Goal: Information Seeking & Learning: Check status

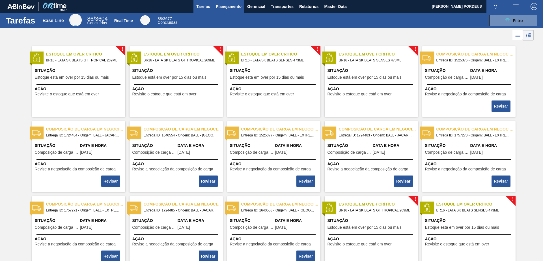
click at [228, 7] on span "Planejamento" at bounding box center [229, 6] width 26 height 7
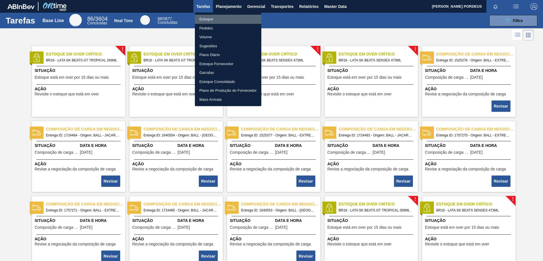
click at [226, 18] on li "Estoque" at bounding box center [228, 19] width 66 height 9
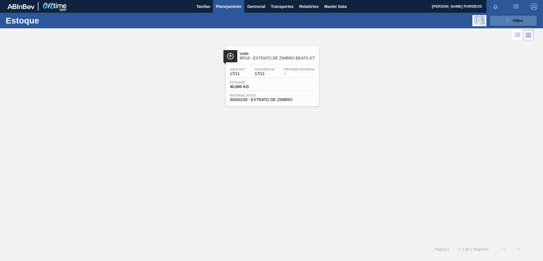
click at [509, 22] on icon "089F7B8B-B2A5-4AFE-B5C0-19BA573D28AC" at bounding box center [507, 20] width 7 height 7
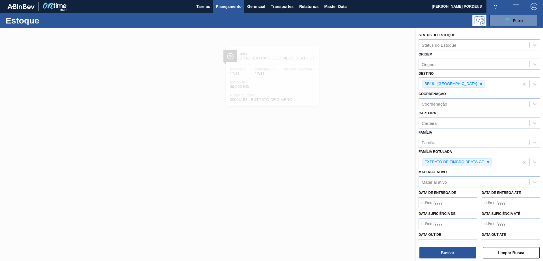
click at [479, 84] on icon at bounding box center [481, 84] width 4 height 4
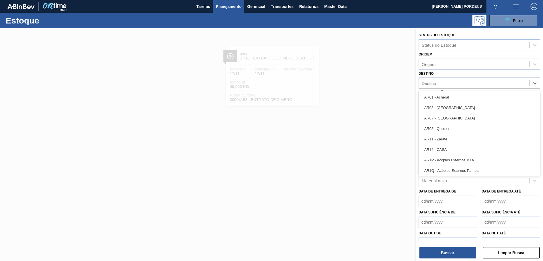
click at [464, 84] on div "Destino" at bounding box center [474, 83] width 110 height 8
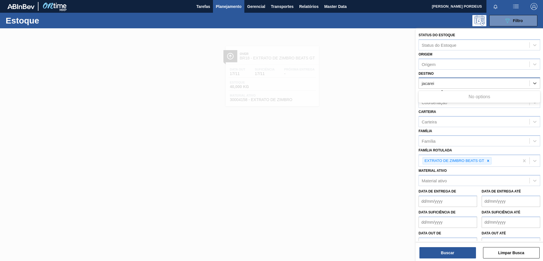
type input "jacare"
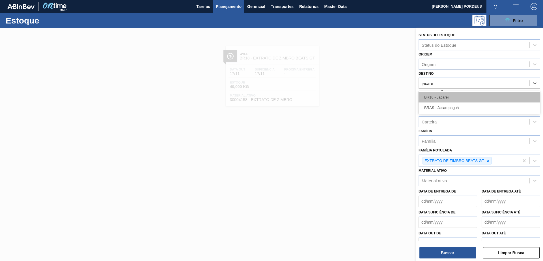
click at [455, 95] on div "BR16 - Jacareí" at bounding box center [479, 97] width 122 height 10
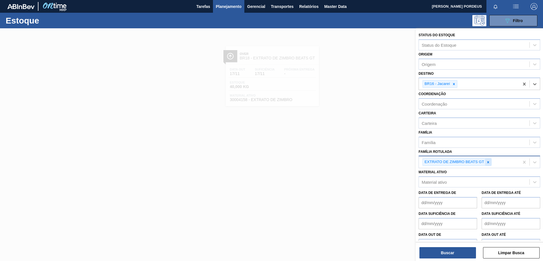
click at [488, 163] on icon at bounding box center [488, 162] width 4 height 4
type Rotulada "l"
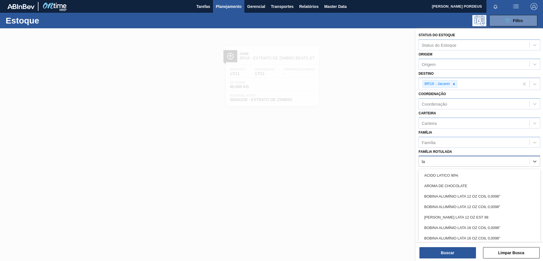
type Rotulada "l"
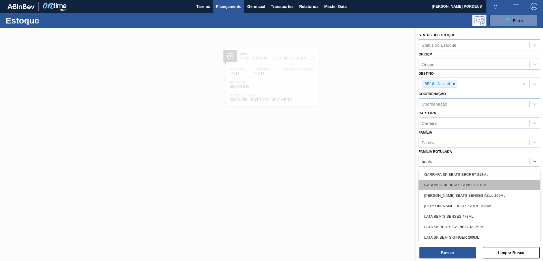
scroll to position [617, 0]
type Rotulada "beats"
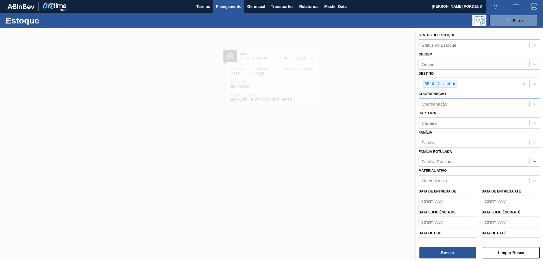
paste Rotulada "LATA SK SENSES 269ML"
type Rotulada "LATA SK SENSES 269ML"
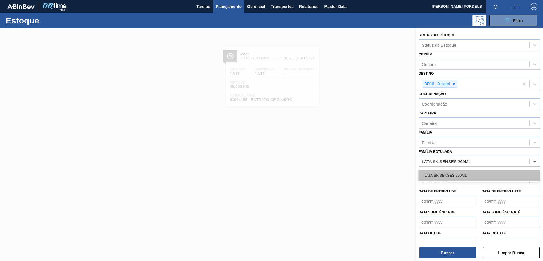
click at [445, 175] on div "LATA SK SENSES 269ML" at bounding box center [479, 175] width 122 height 10
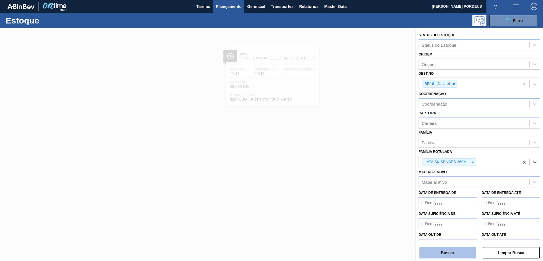
click at [443, 257] on button "Buscar" at bounding box center [447, 252] width 57 height 11
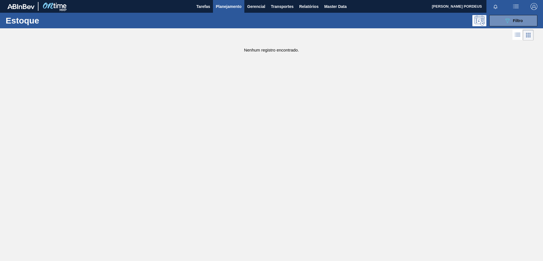
click at [229, 7] on span "Planejamento" at bounding box center [229, 6] width 26 height 7
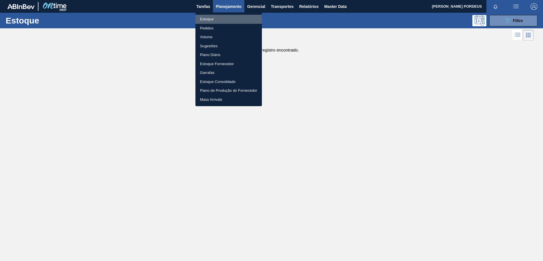
click at [224, 18] on li "Estoque" at bounding box center [228, 19] width 66 height 9
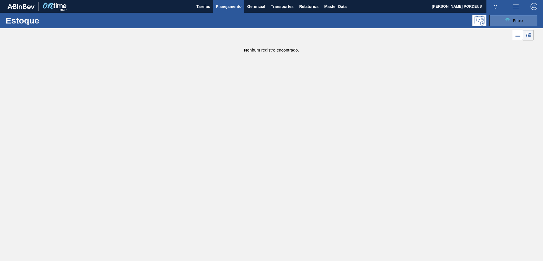
click at [526, 19] on button "089F7B8B-B2A5-4AFE-B5C0-19BA573D28AC Filtro" at bounding box center [513, 20] width 48 height 11
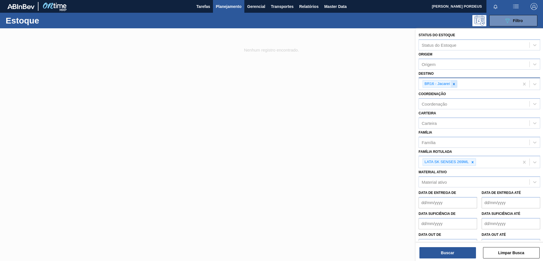
click at [454, 84] on icon at bounding box center [454, 84] width 2 height 2
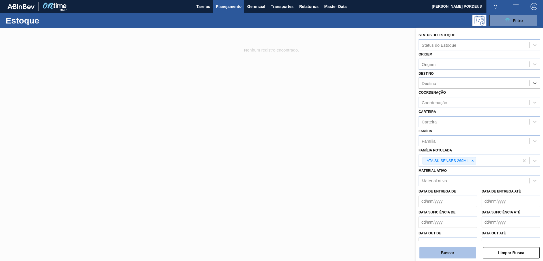
click at [446, 251] on button "Buscar" at bounding box center [447, 252] width 57 height 11
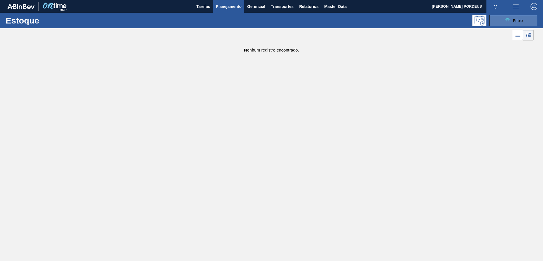
click at [504, 20] on icon "089F7B8B-B2A5-4AFE-B5C0-19BA573D28AC" at bounding box center [507, 20] width 7 height 7
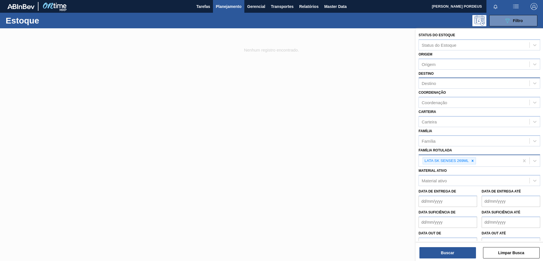
click at [491, 158] on div "LATA SK SENSES 269ML" at bounding box center [469, 161] width 100 height 12
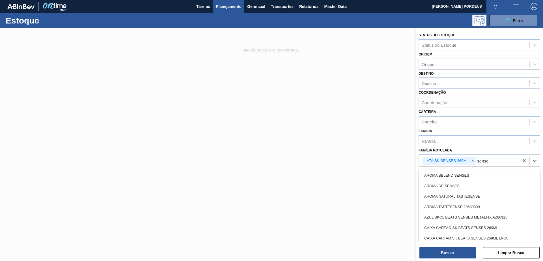
type Rotulada "senses"
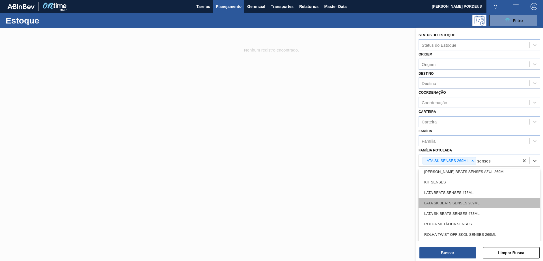
scroll to position [139, 0]
click at [491, 202] on div "LATA SK BEATS SENSES 269ML" at bounding box center [479, 203] width 122 height 10
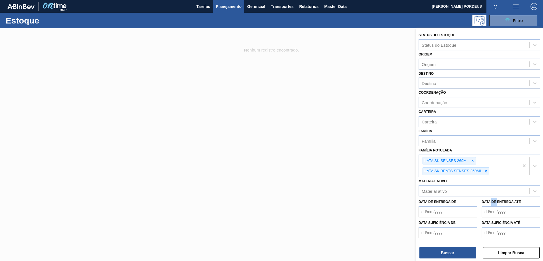
click at [491, 202] on label "Data de Entrega até" at bounding box center [500, 202] width 39 height 4
click at [491, 206] on até "Data de Entrega até" at bounding box center [510, 211] width 58 height 11
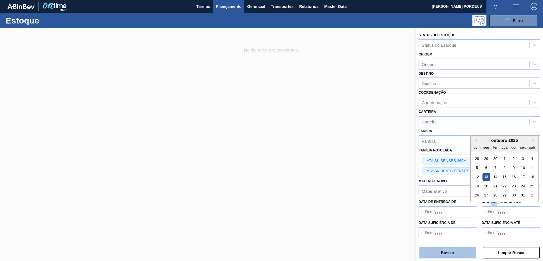
click at [443, 253] on button "Buscar" at bounding box center [447, 252] width 57 height 11
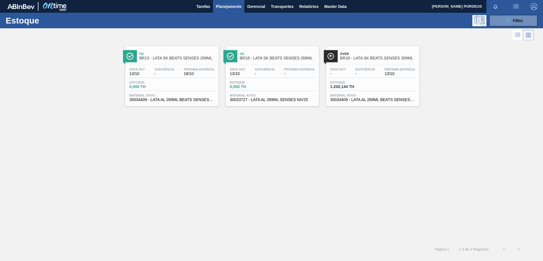
click at [357, 59] on span "BR16 - LATA SK BEATS SENSES 269ML" at bounding box center [378, 58] width 76 height 4
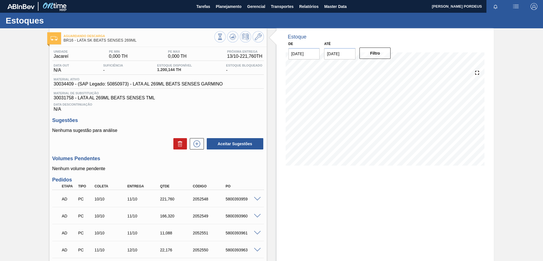
click at [274, 111] on div "Estoque De [DATE] Até [DATE] Filtro" at bounding box center [379, 216] width 227 height 377
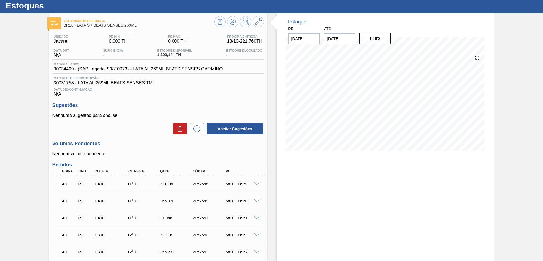
scroll to position [15, 0]
drag, startPoint x: 151, startPoint y: 56, endPoint x: 175, endPoint y: 55, distance: 24.0
click at [175, 55] on div "Data out N/A Suficiência - Estoque Disponível 1.200,144 TH Estoque Bloqueado -" at bounding box center [157, 54] width 211 height 11
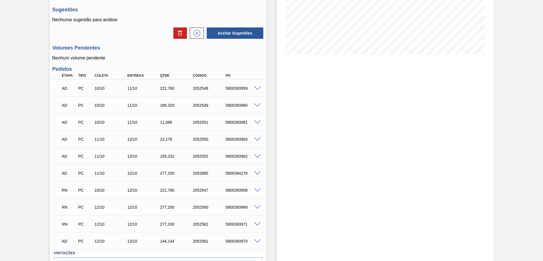
scroll to position [116, 0]
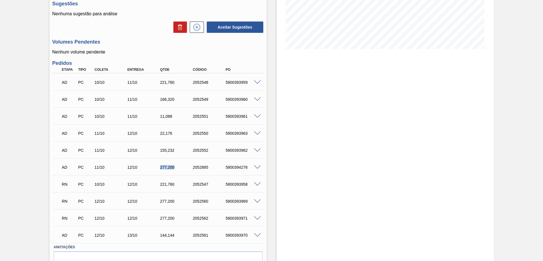
drag, startPoint x: 178, startPoint y: 165, endPoint x: 158, endPoint y: 166, distance: 20.1
click at [159, 166] on div "277,200" at bounding box center [177, 167] width 37 height 5
drag, startPoint x: 168, startPoint y: 151, endPoint x: 156, endPoint y: 153, distance: 12.5
click at [156, 153] on div "AD PC 11/10 12/10 155,[PHONE_NUMBER] 5800393962" at bounding box center [156, 149] width 196 height 11
drag, startPoint x: 176, startPoint y: 166, endPoint x: 158, endPoint y: 167, distance: 18.1
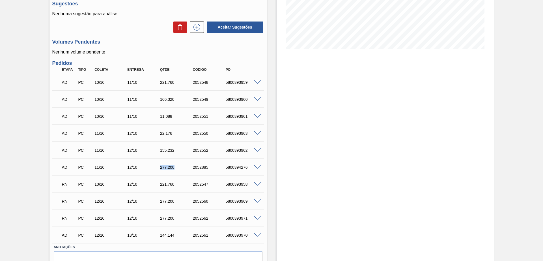
click at [158, 167] on div "277,200" at bounding box center [172, 167] width 33 height 5
drag, startPoint x: 175, startPoint y: 151, endPoint x: 156, endPoint y: 149, distance: 19.4
click at [157, 149] on div "155,232" at bounding box center [172, 150] width 33 height 5
drag, startPoint x: 172, startPoint y: 116, endPoint x: 155, endPoint y: 116, distance: 16.7
click at [155, 116] on div "AD PC 10/10 11/10 11,088 2052551 5800393961" at bounding box center [156, 115] width 196 height 11
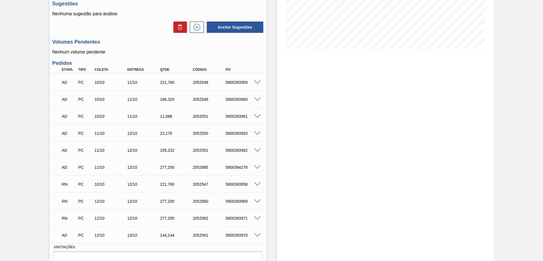
click at [316, 212] on div "Estoque De [DATE] Até [DATE] Filtro 16/10 Projeção de Estoque 520.696 [DOMAIN_N…" at bounding box center [384, 100] width 217 height 377
